Goal: Task Accomplishment & Management: Manage account settings

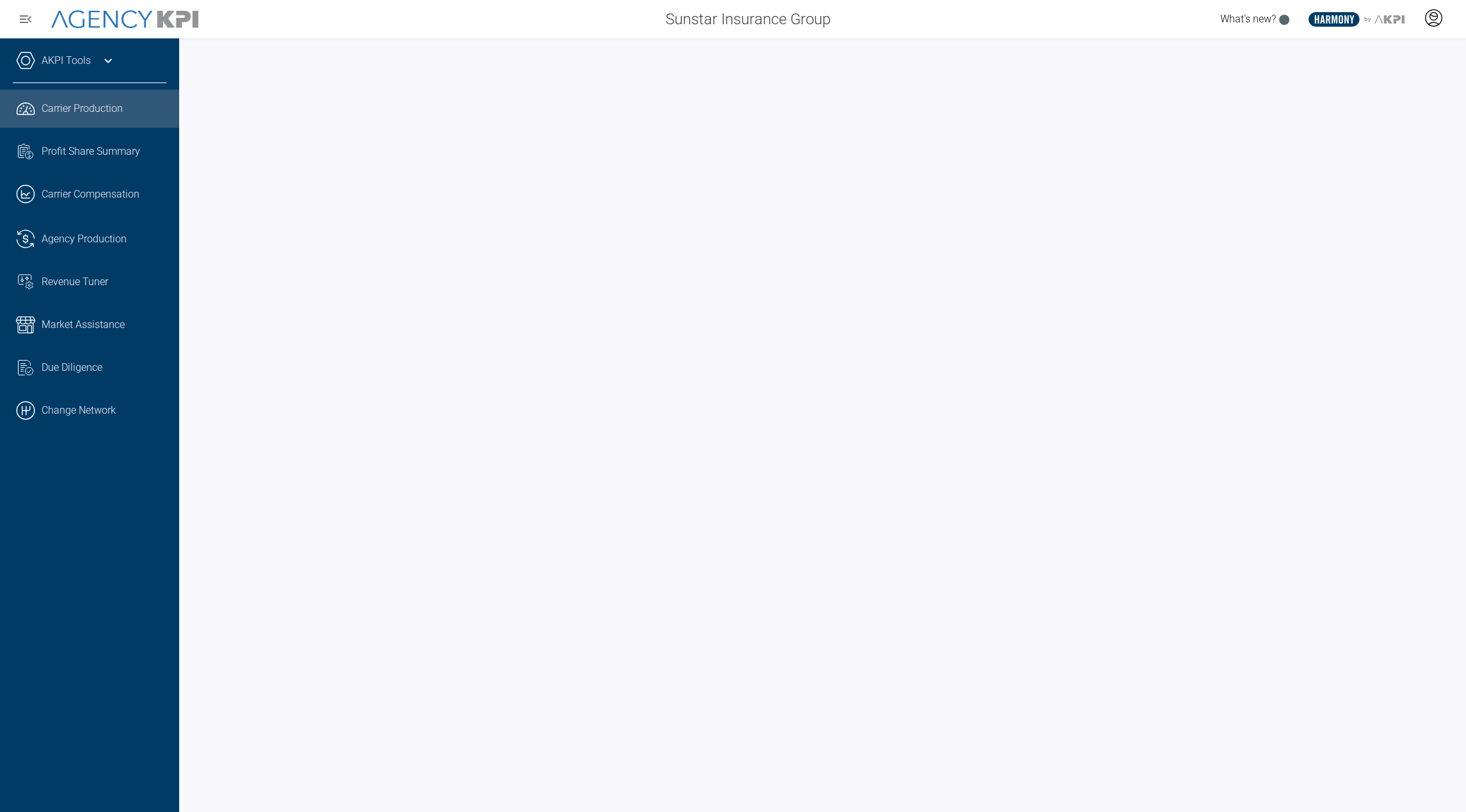
click at [1439, 14] on icon at bounding box center [1433, 18] width 19 height 19
click at [1395, 88] on li "Log Out" at bounding box center [1382, 89] width 137 height 27
